Goal: Information Seeking & Learning: Learn about a topic

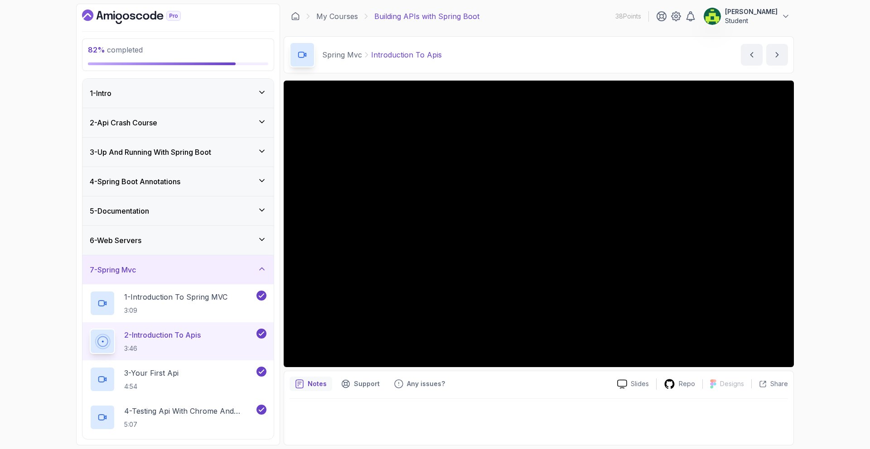
click at [40, 177] on div "82 % completed 1 - Intro 2 - Api Crash Course 3 - Up And Running With Spring Bo…" at bounding box center [435, 224] width 870 height 449
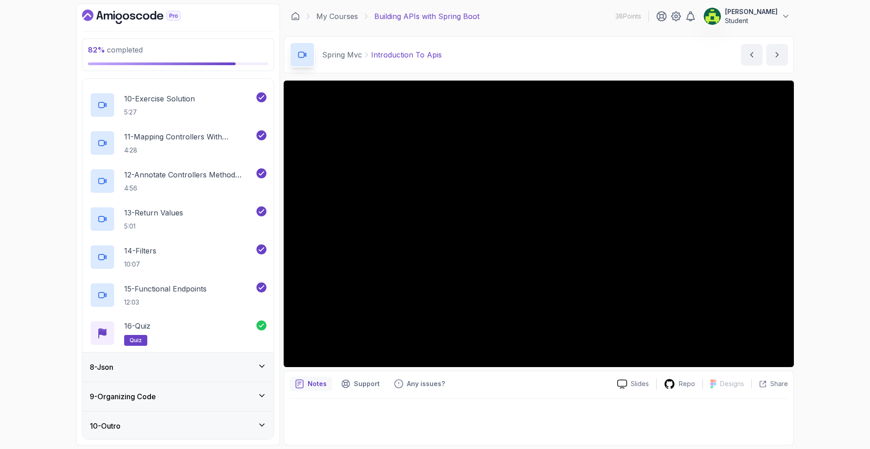
scroll to position [542, 0]
click at [134, 368] on div "8 - Json" at bounding box center [178, 366] width 177 height 11
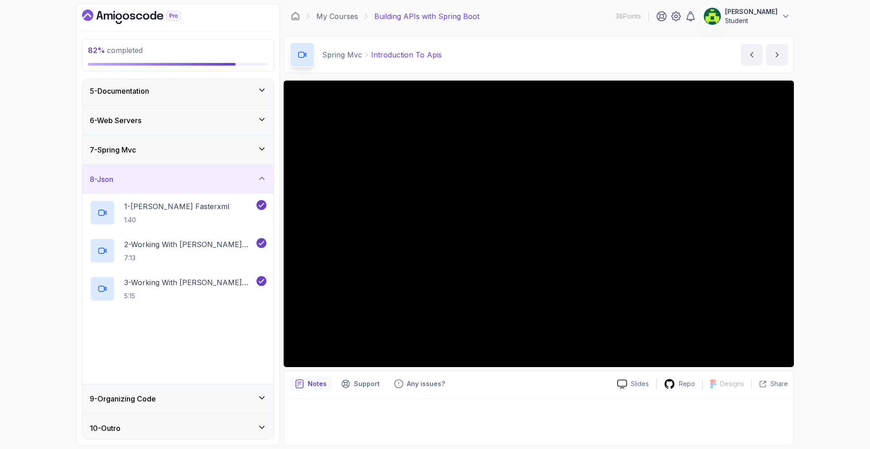
scroll to position [124, 0]
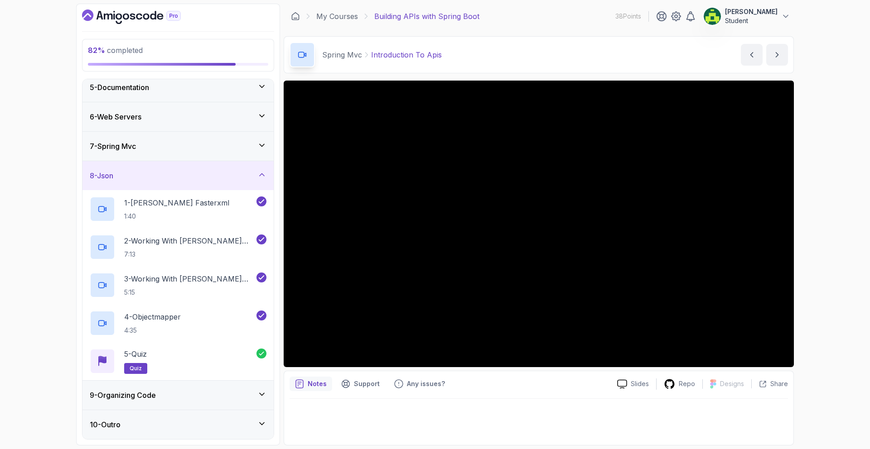
click at [173, 393] on div "9 - Organizing Code" at bounding box center [178, 395] width 177 height 11
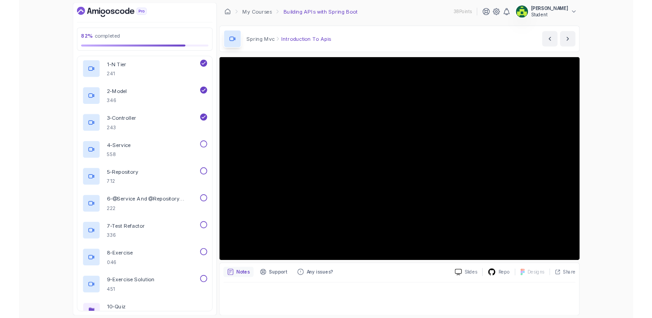
scroll to position [312, 0]
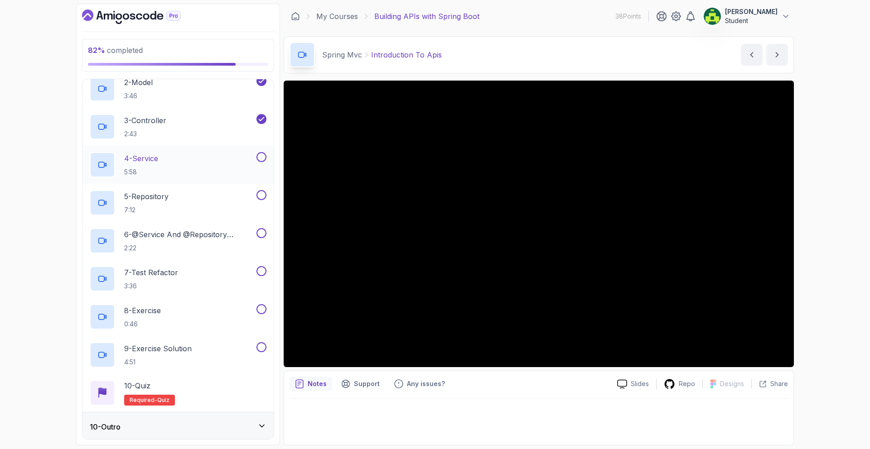
click at [222, 158] on div "4 - Service 5:58" at bounding box center [172, 164] width 165 height 25
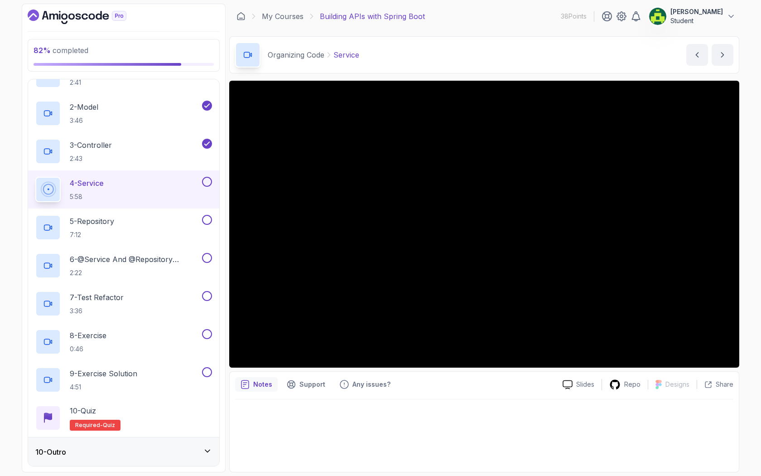
scroll to position [312, 0]
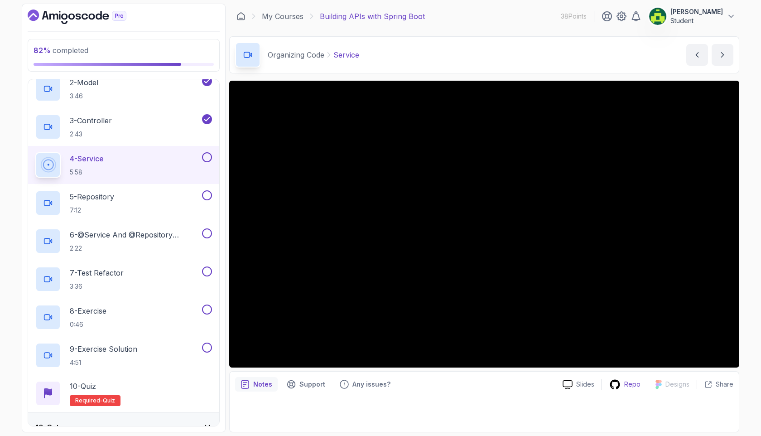
click at [621, 383] on icon at bounding box center [614, 384] width 11 height 11
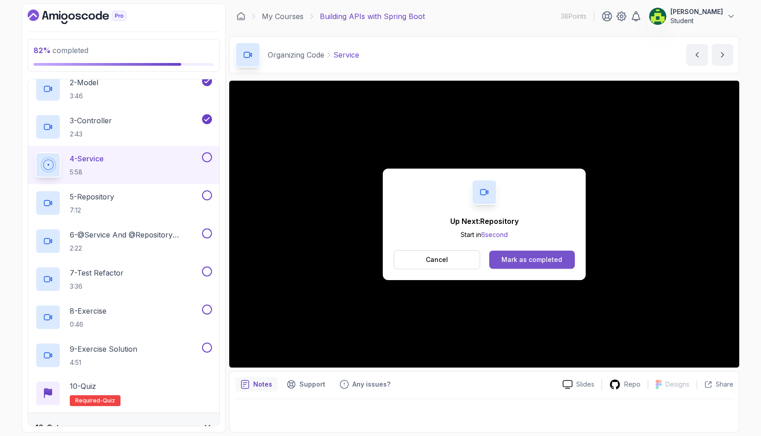
click at [551, 254] on button "Mark as completed" at bounding box center [532, 260] width 86 height 18
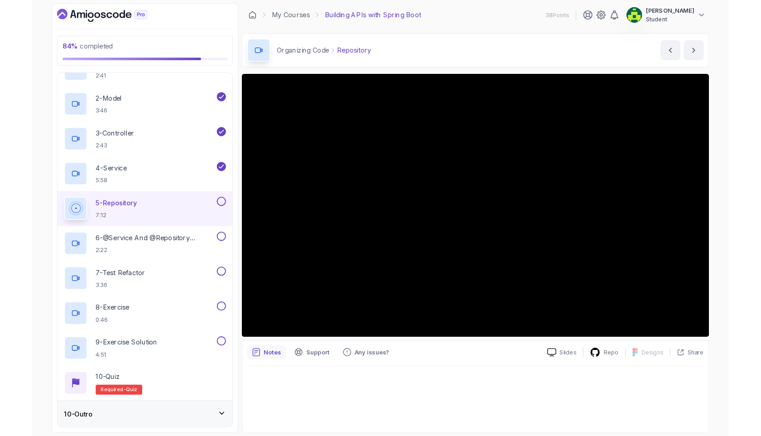
scroll to position [312, 0]
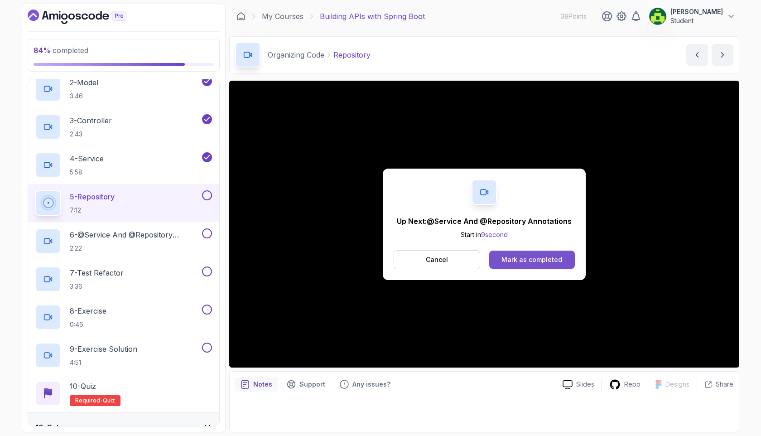
click at [553, 262] on div "Mark as completed" at bounding box center [532, 259] width 61 height 9
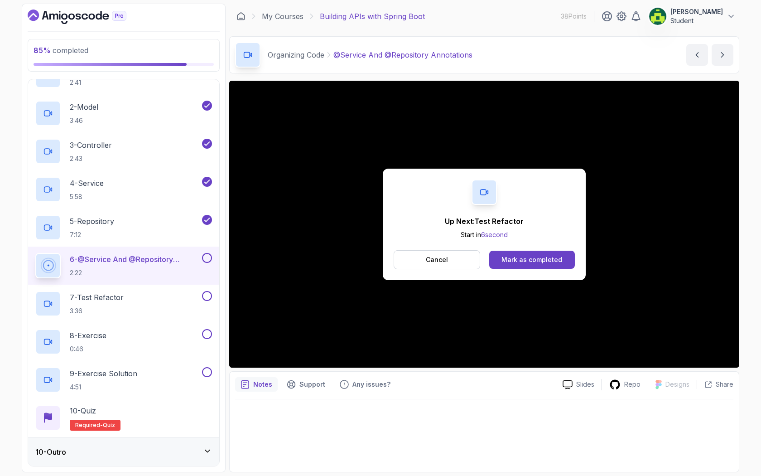
scroll to position [328, 0]
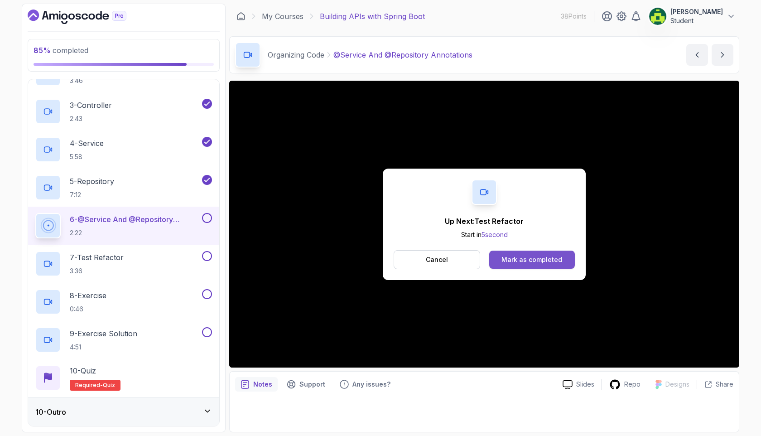
click at [517, 256] on div "Mark as completed" at bounding box center [532, 259] width 61 height 9
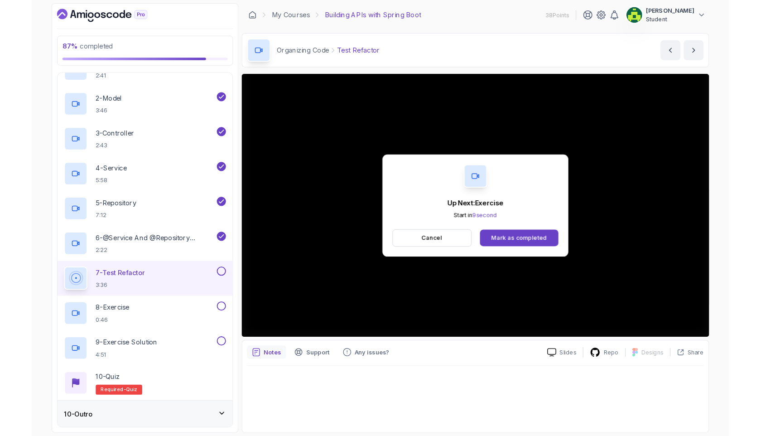
scroll to position [328, 0]
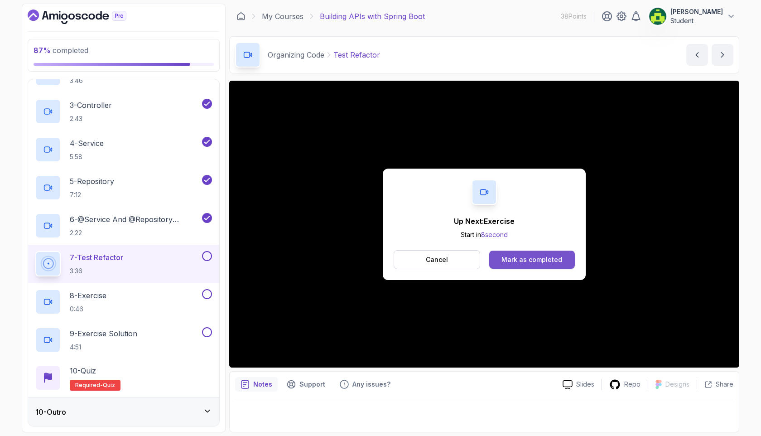
click at [523, 256] on div "Mark as completed" at bounding box center [532, 259] width 61 height 9
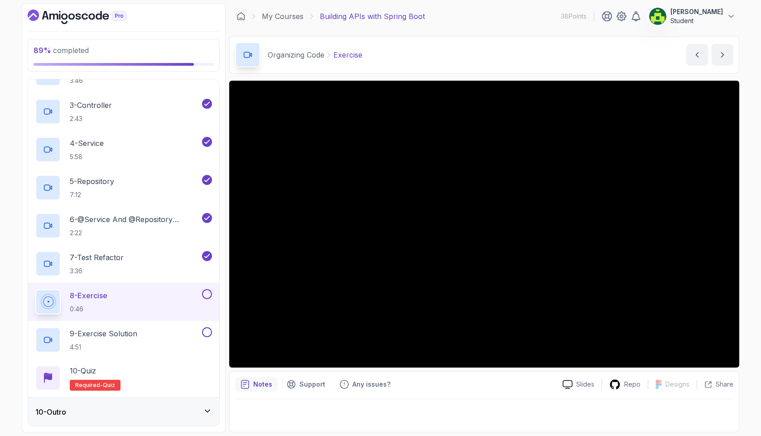
scroll to position [328, 0]
